Goal: Complete application form: Complete application form

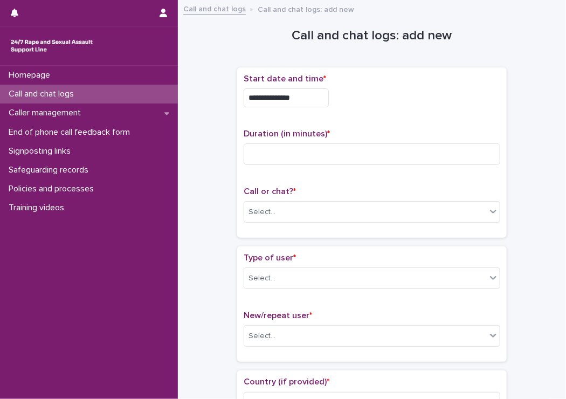
click at [269, 139] on div "Duration (in minutes) *" at bounding box center [372, 151] width 257 height 45
click at [268, 141] on div "Duration (in minutes) *" at bounding box center [372, 151] width 257 height 45
click at [269, 168] on div "Duration (in minutes) *" at bounding box center [372, 151] width 257 height 45
click at [270, 151] on input at bounding box center [372, 154] width 257 height 22
type input "**"
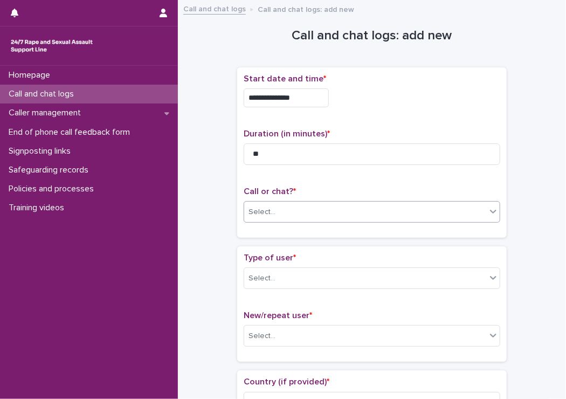
click at [270, 203] on div "Select..." at bounding box center [365, 212] width 242 height 18
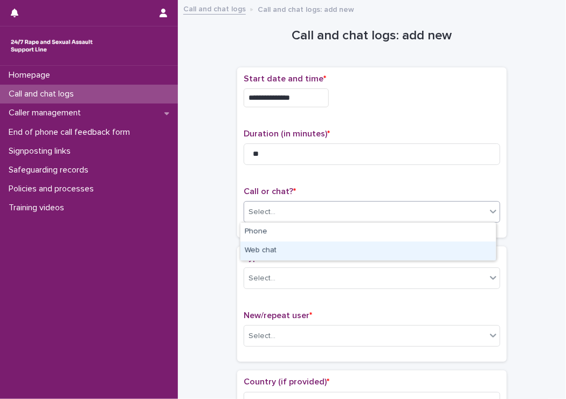
click at [263, 250] on div "Web chat" at bounding box center [368, 251] width 256 height 19
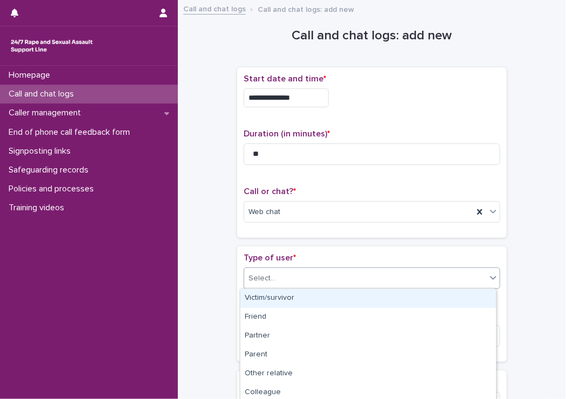
click at [262, 274] on div "Select..." at bounding box center [262, 278] width 27 height 11
click at [265, 293] on div "Victim/survivor" at bounding box center [368, 298] width 256 height 19
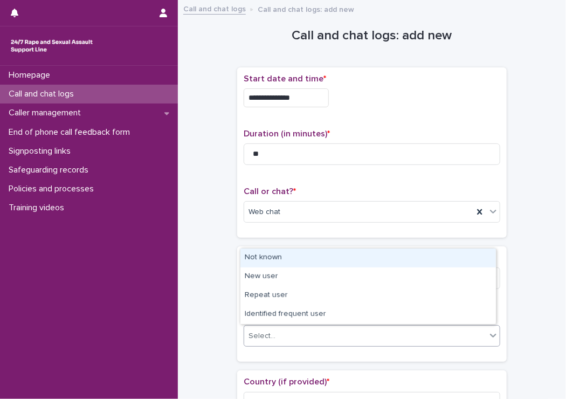
click at [257, 339] on div "Select..." at bounding box center [262, 336] width 27 height 11
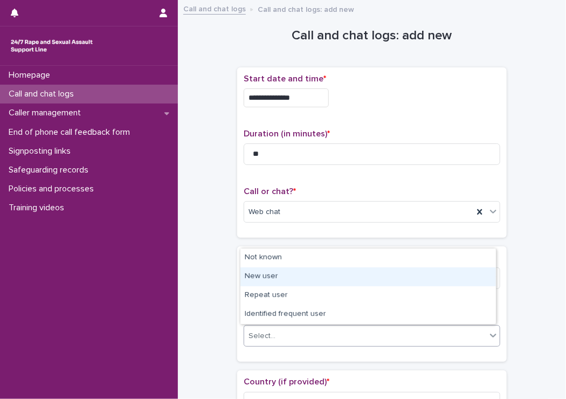
click at [266, 285] on div "New user" at bounding box center [368, 276] width 256 height 19
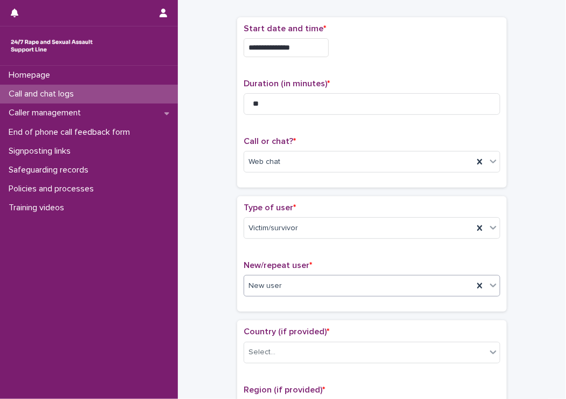
scroll to position [162, 0]
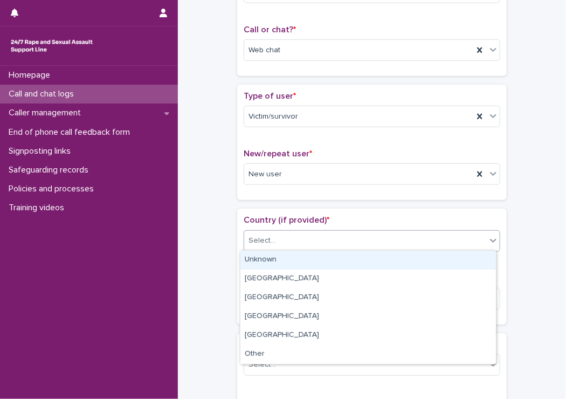
click at [267, 232] on div "Select..." at bounding box center [365, 241] width 242 height 18
click at [259, 257] on div "Unknown" at bounding box center [368, 260] width 256 height 19
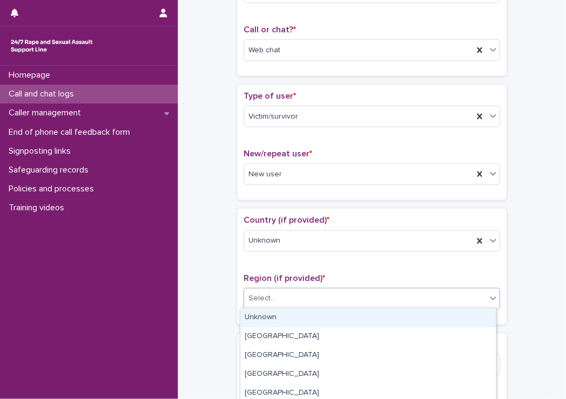
click at [260, 299] on div "Select..." at bounding box center [262, 298] width 27 height 11
click at [257, 311] on div "Unknown" at bounding box center [368, 317] width 256 height 19
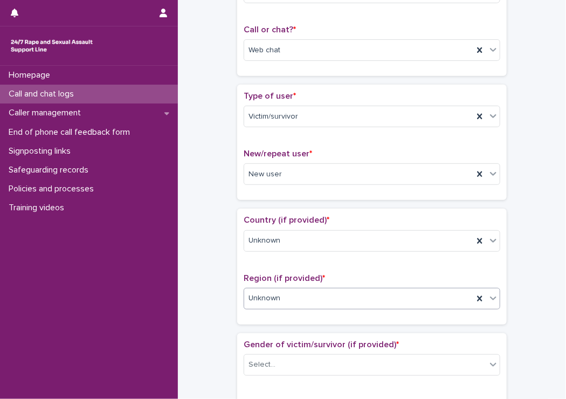
click at [259, 345] on span "Gender of victim/survivor (if provided) *" at bounding box center [321, 344] width 155 height 9
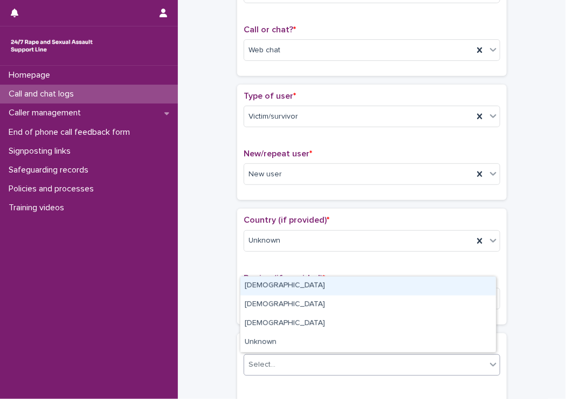
click at [258, 360] on div "Select..." at bounding box center [262, 364] width 27 height 11
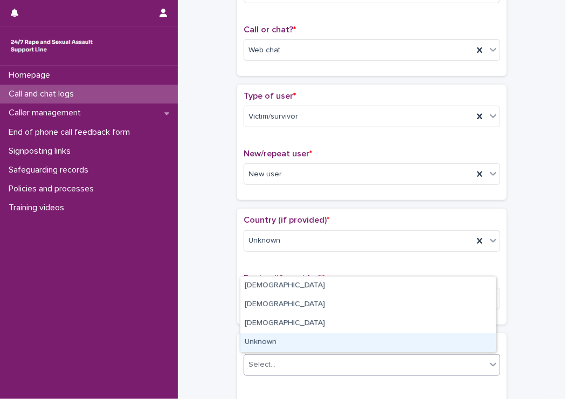
click at [262, 347] on div "Unknown" at bounding box center [368, 342] width 256 height 19
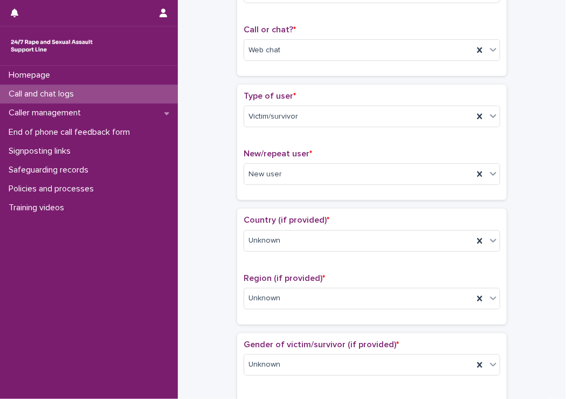
click at [225, 331] on div "**********" at bounding box center [372, 396] width 367 height 1102
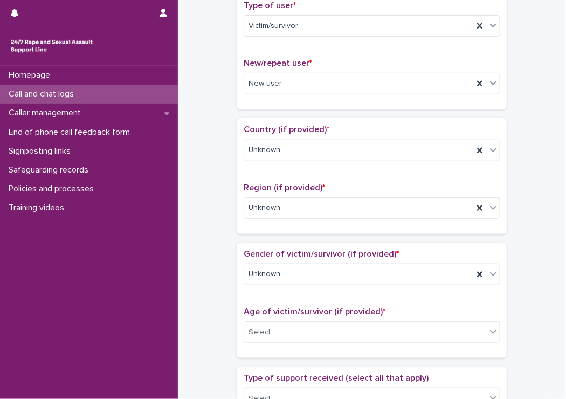
scroll to position [324, 0]
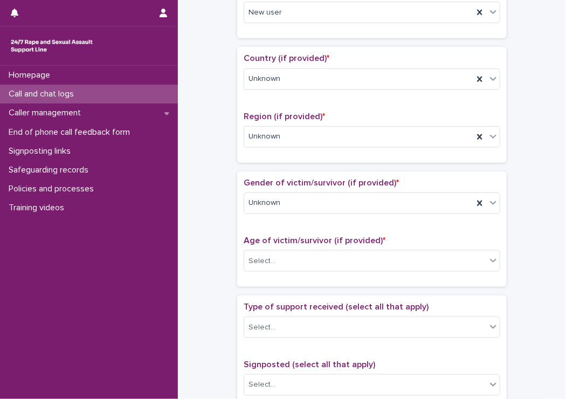
click at [279, 247] on div "Age of victim/survivor (if provided) * Select..." at bounding box center [372, 258] width 257 height 45
click at [270, 267] on div "Select..." at bounding box center [365, 261] width 242 height 18
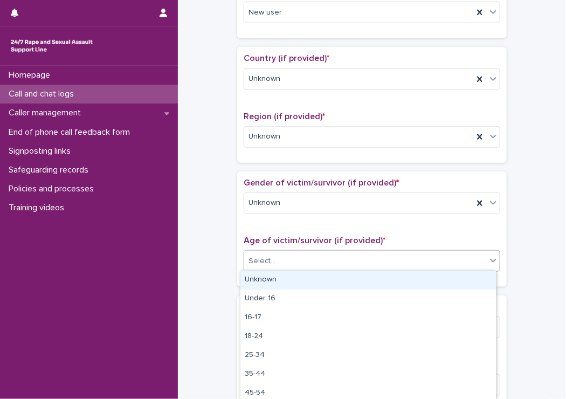
click at [261, 279] on div "Unknown" at bounding box center [368, 280] width 256 height 19
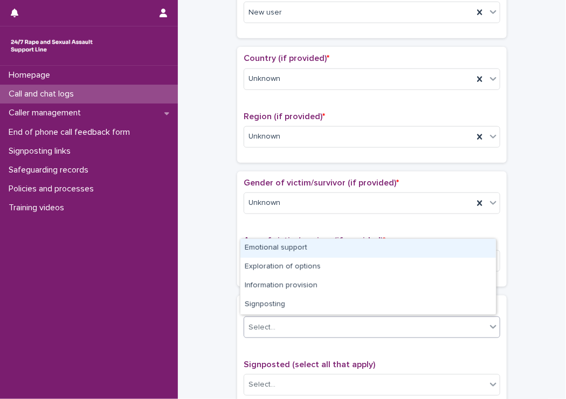
click at [269, 319] on div "Select..." at bounding box center [365, 328] width 242 height 18
click at [265, 251] on div "Emotional support" at bounding box center [368, 248] width 256 height 19
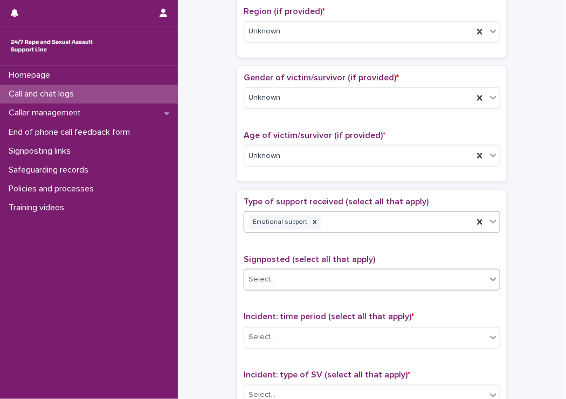
scroll to position [431, 0]
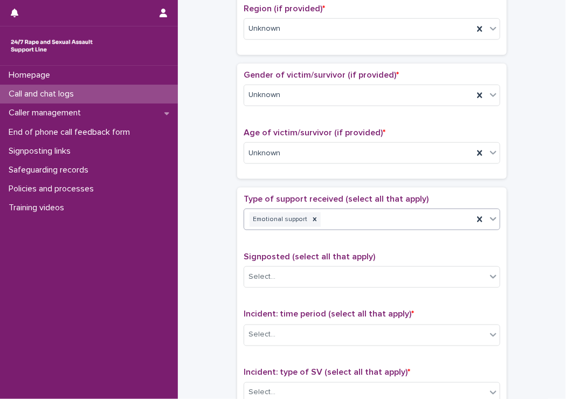
click at [361, 211] on div "Emotional support" at bounding box center [358, 219] width 229 height 19
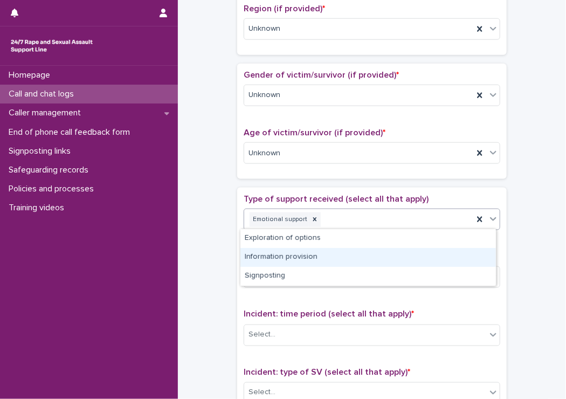
click at [285, 254] on div "Information provision" at bounding box center [368, 257] width 256 height 19
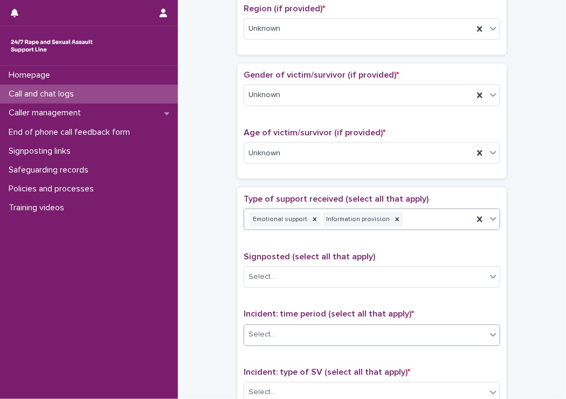
click at [260, 336] on div "Select..." at bounding box center [262, 334] width 27 height 11
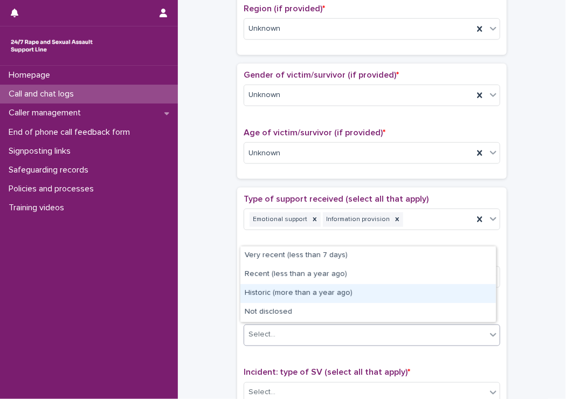
click at [293, 298] on div "Historic (more than a year ago)" at bounding box center [368, 293] width 256 height 19
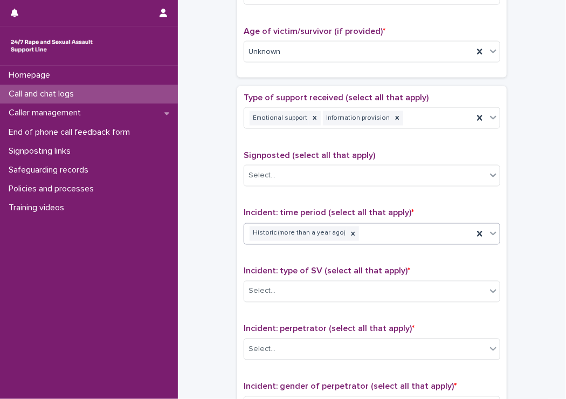
scroll to position [539, 0]
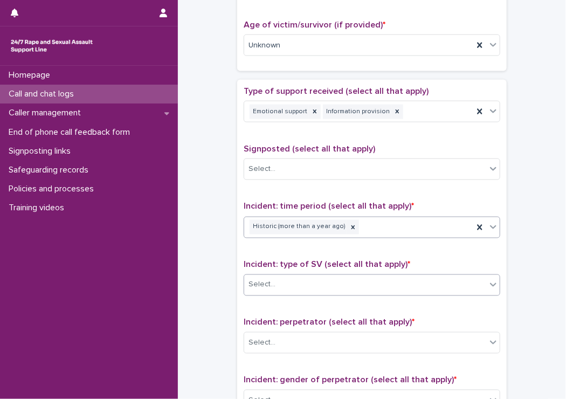
click at [276, 288] on div "Select..." at bounding box center [365, 285] width 242 height 18
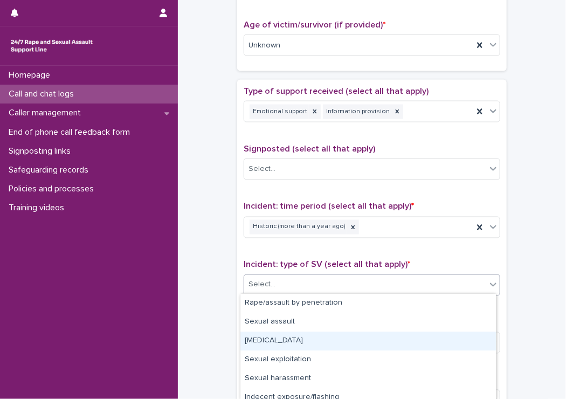
click at [259, 349] on div "[MEDICAL_DATA]" at bounding box center [368, 341] width 256 height 19
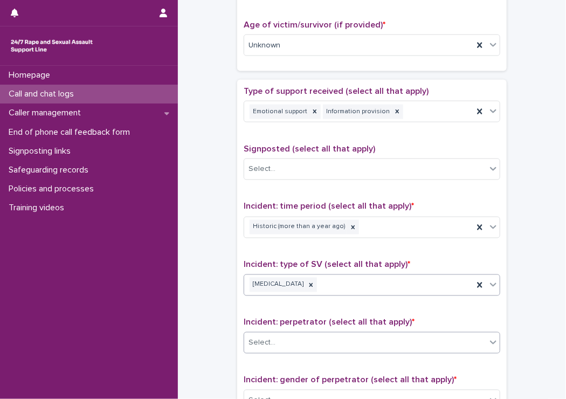
click at [260, 338] on div "Select..." at bounding box center [262, 343] width 27 height 11
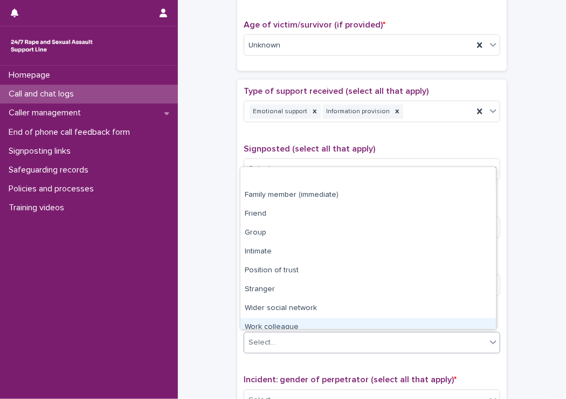
scroll to position [45, 0]
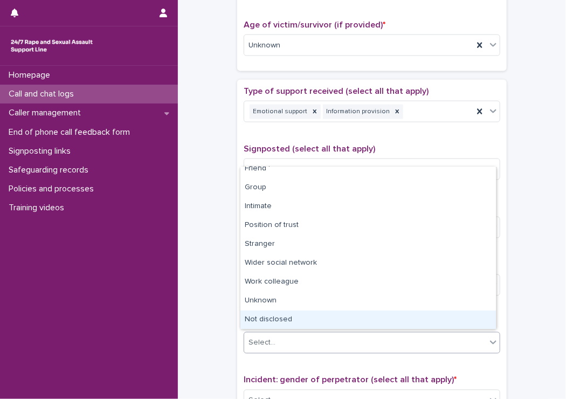
click at [279, 321] on div "Not disclosed" at bounding box center [368, 320] width 256 height 19
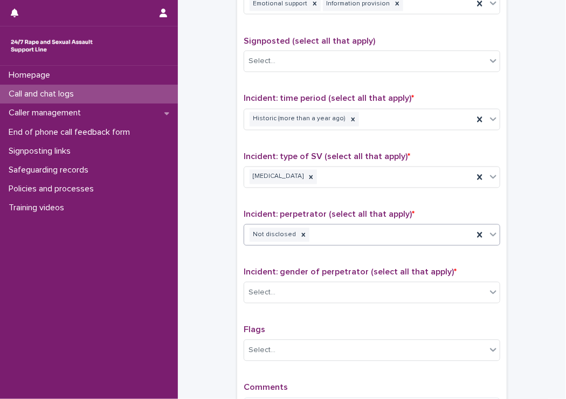
scroll to position [755, 0]
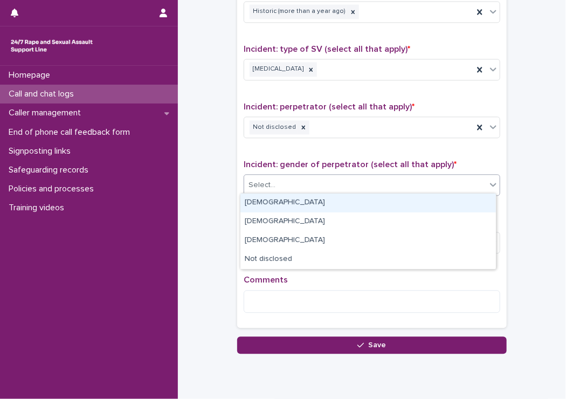
click at [277, 176] on div "Select..." at bounding box center [365, 185] width 242 height 18
click at [265, 207] on div "[DEMOGRAPHIC_DATA]" at bounding box center [368, 203] width 256 height 19
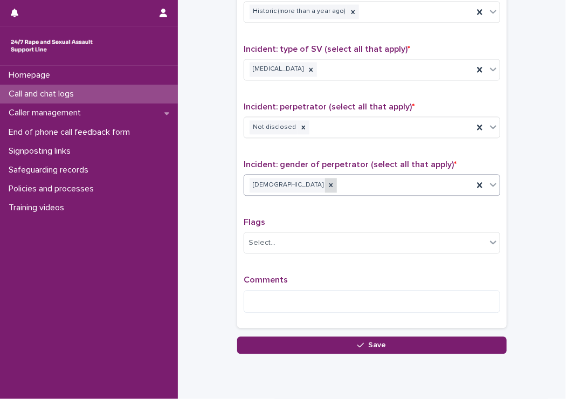
click at [327, 182] on icon at bounding box center [331, 185] width 8 height 8
click at [298, 181] on div "Select..." at bounding box center [365, 185] width 242 height 18
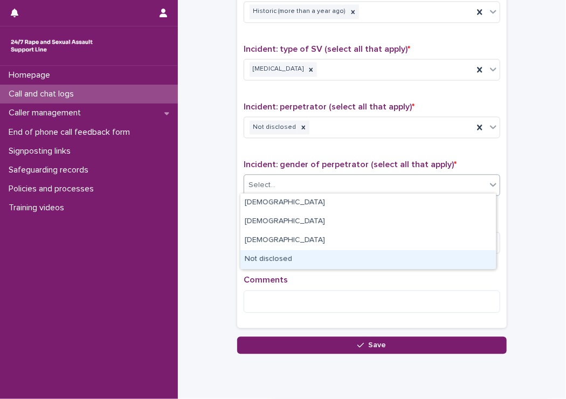
click at [273, 259] on div "Not disclosed" at bounding box center [368, 259] width 256 height 19
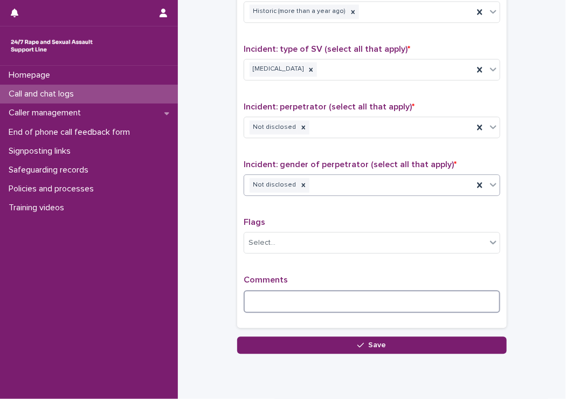
click at [251, 290] on textarea at bounding box center [372, 301] width 257 height 23
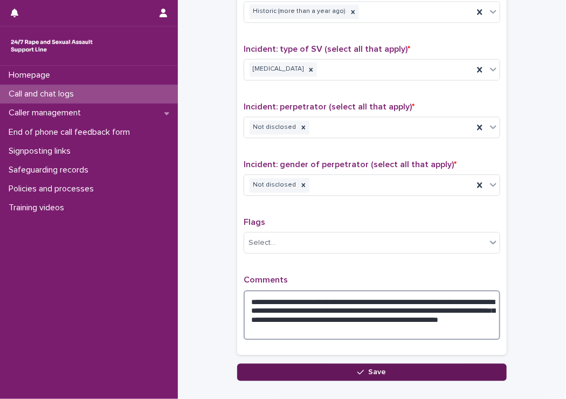
type textarea "**********"
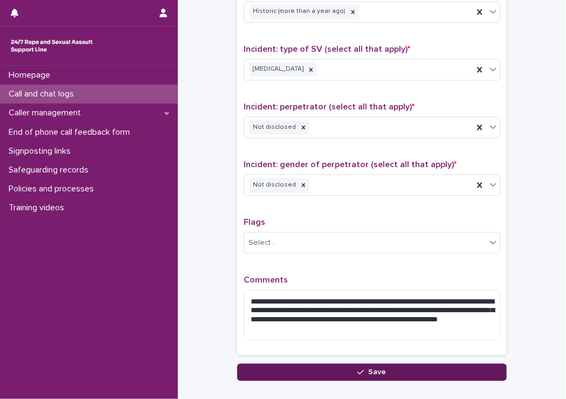
click at [260, 372] on button "Save" at bounding box center [372, 371] width 270 height 17
